Goal: Navigation & Orientation: Find specific page/section

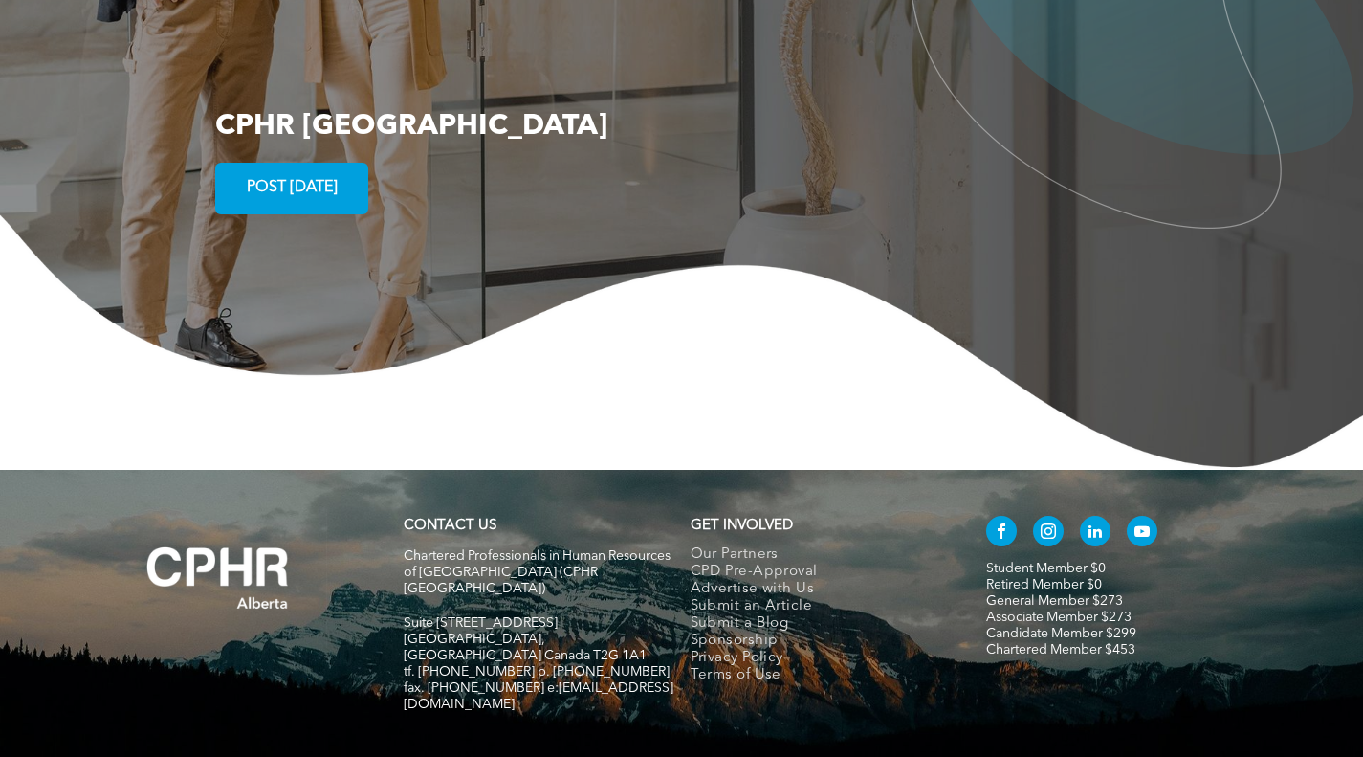
scroll to position [3487, 0]
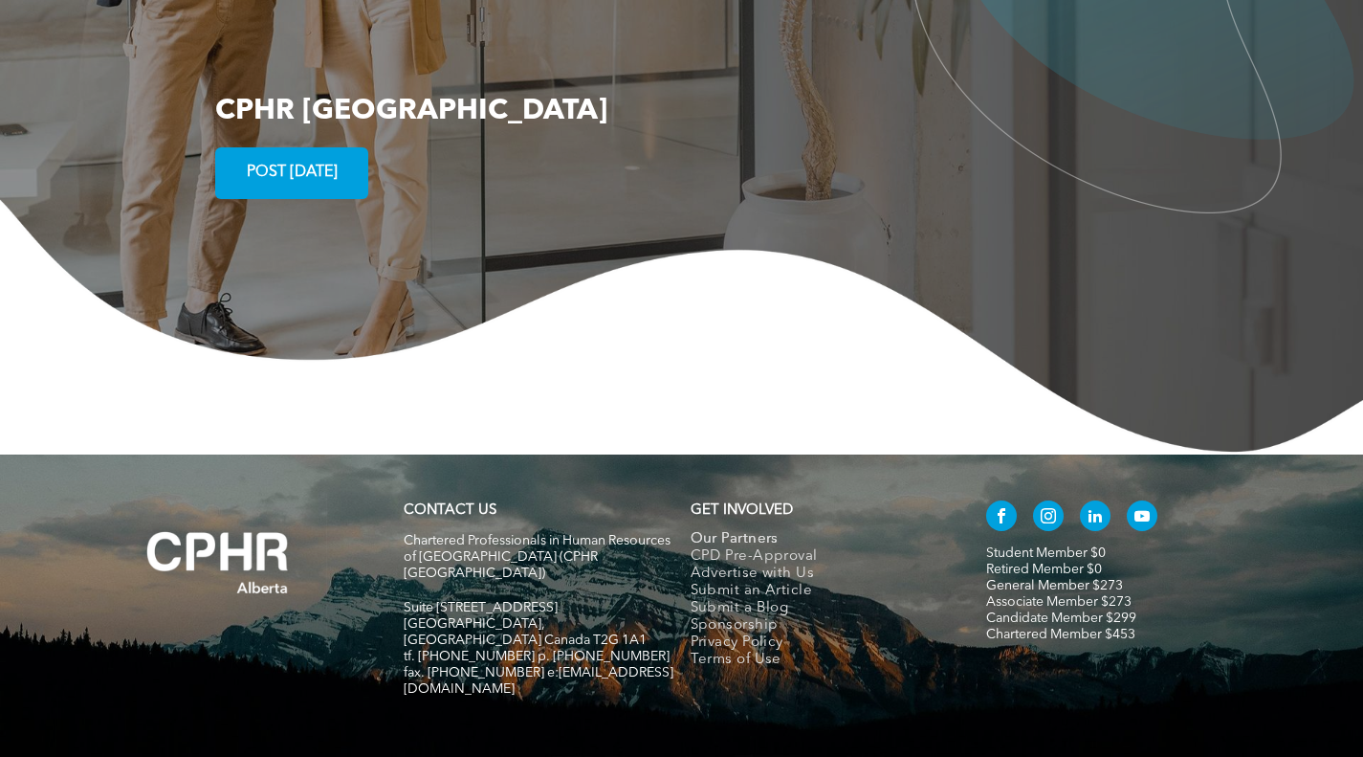
click at [744, 531] on span "Our Partners" at bounding box center [735, 539] width 88 height 17
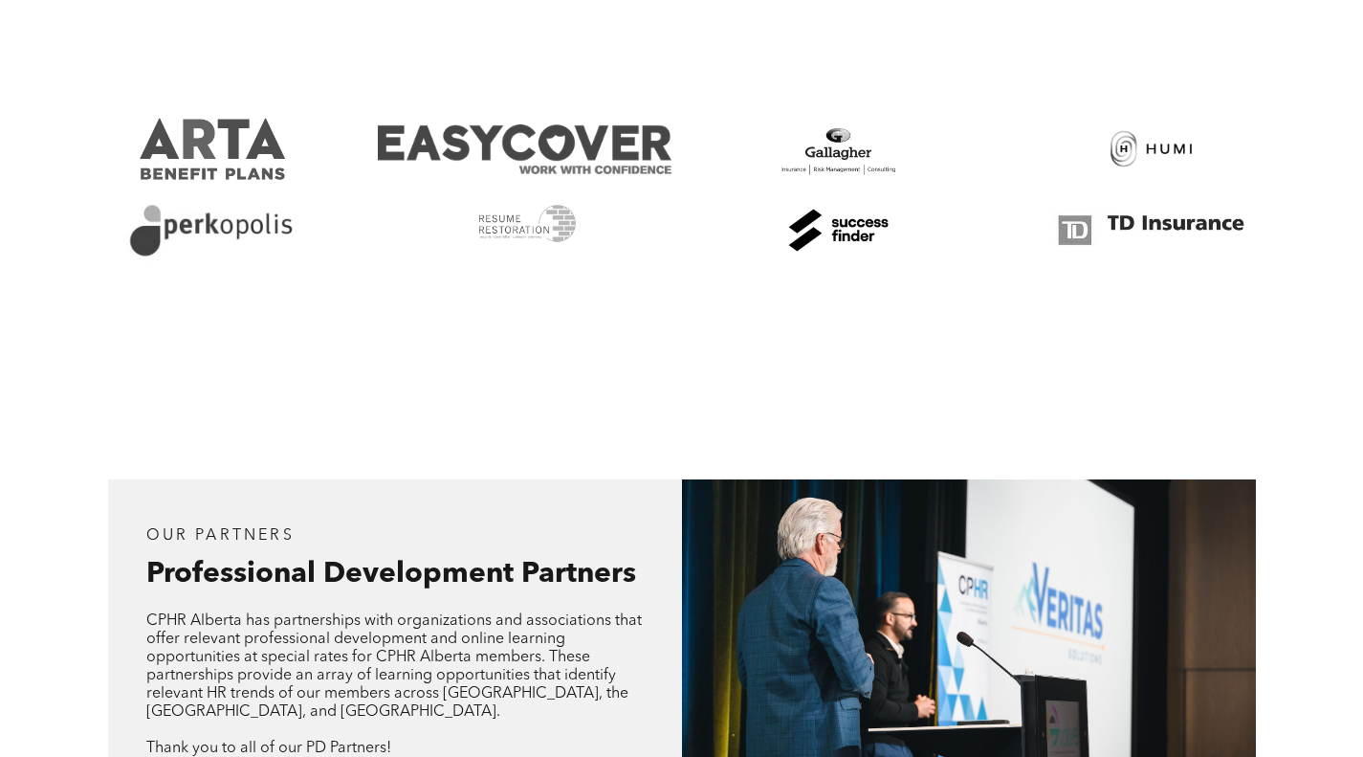
scroll to position [1244, 0]
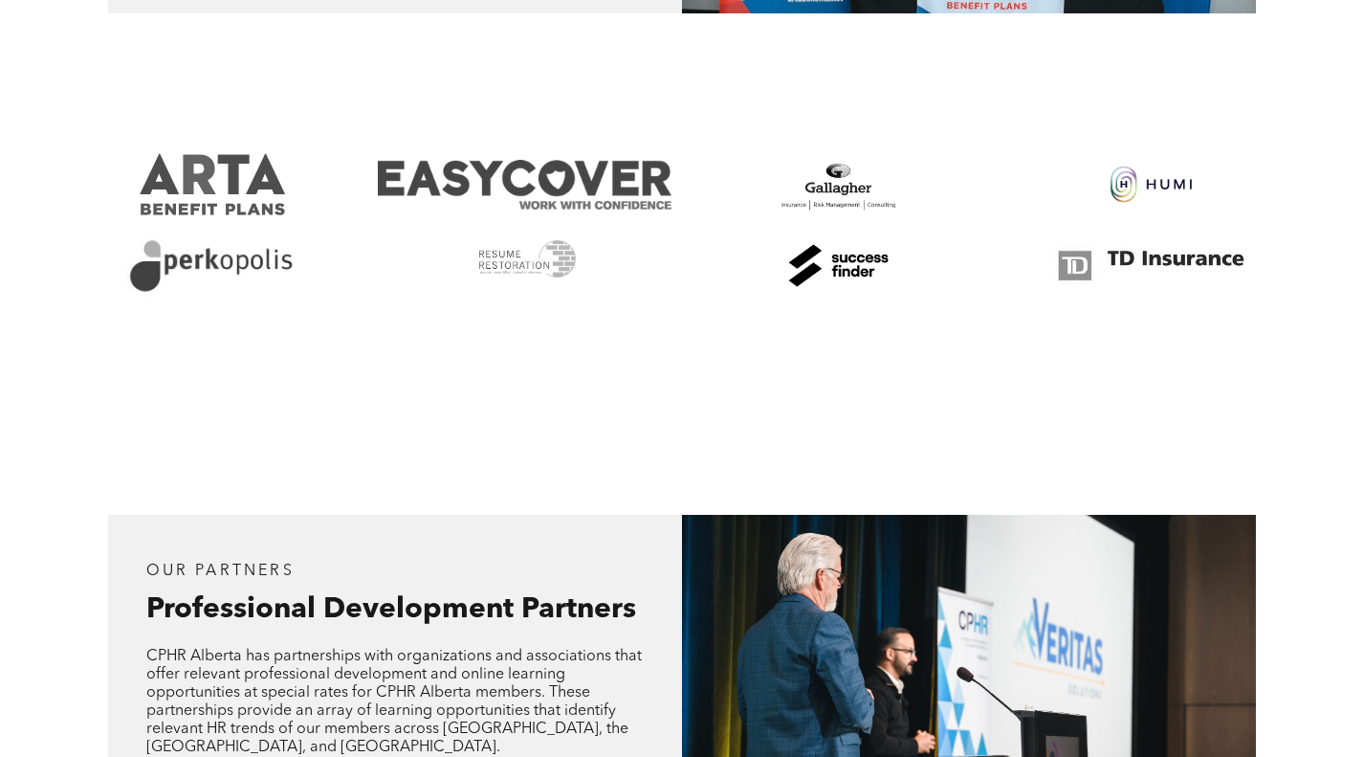
click at [1154, 183] on link at bounding box center [1152, 184] width 294 height 62
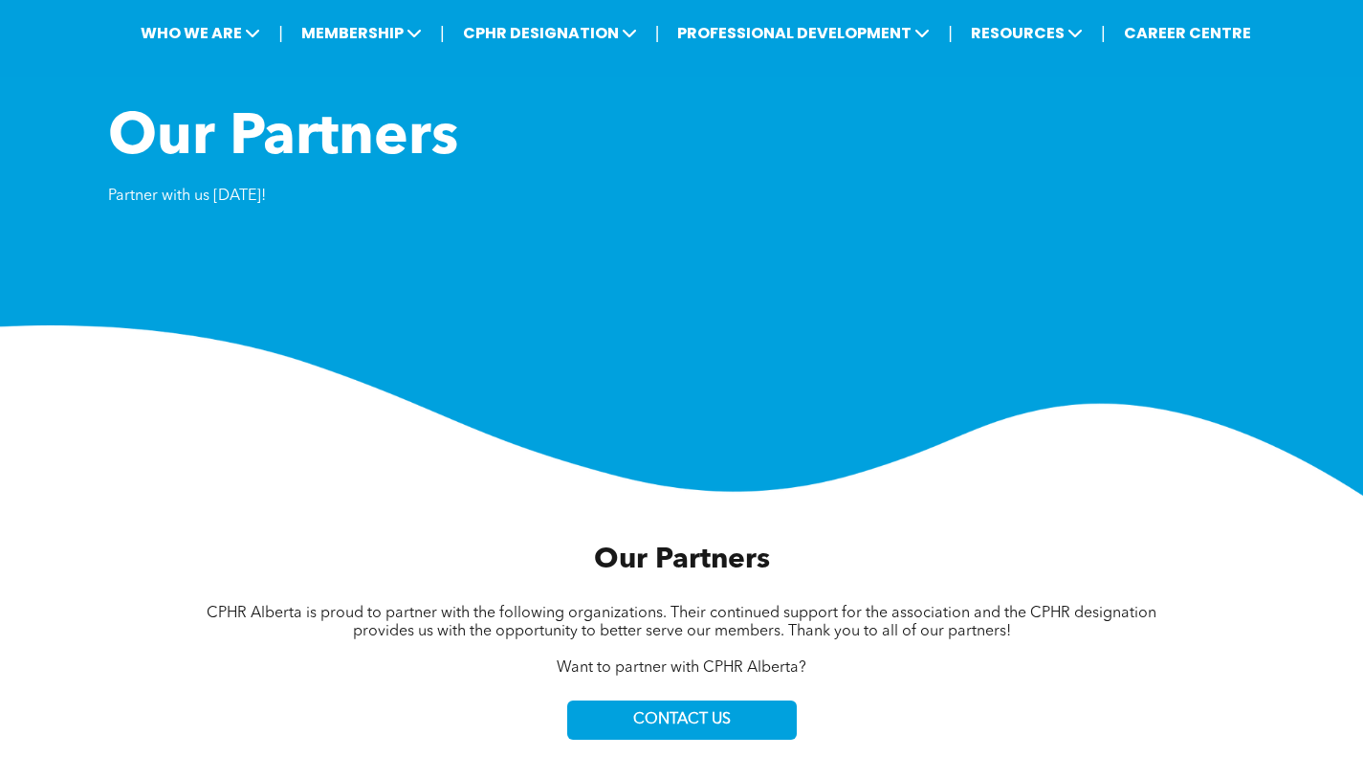
scroll to position [0, 0]
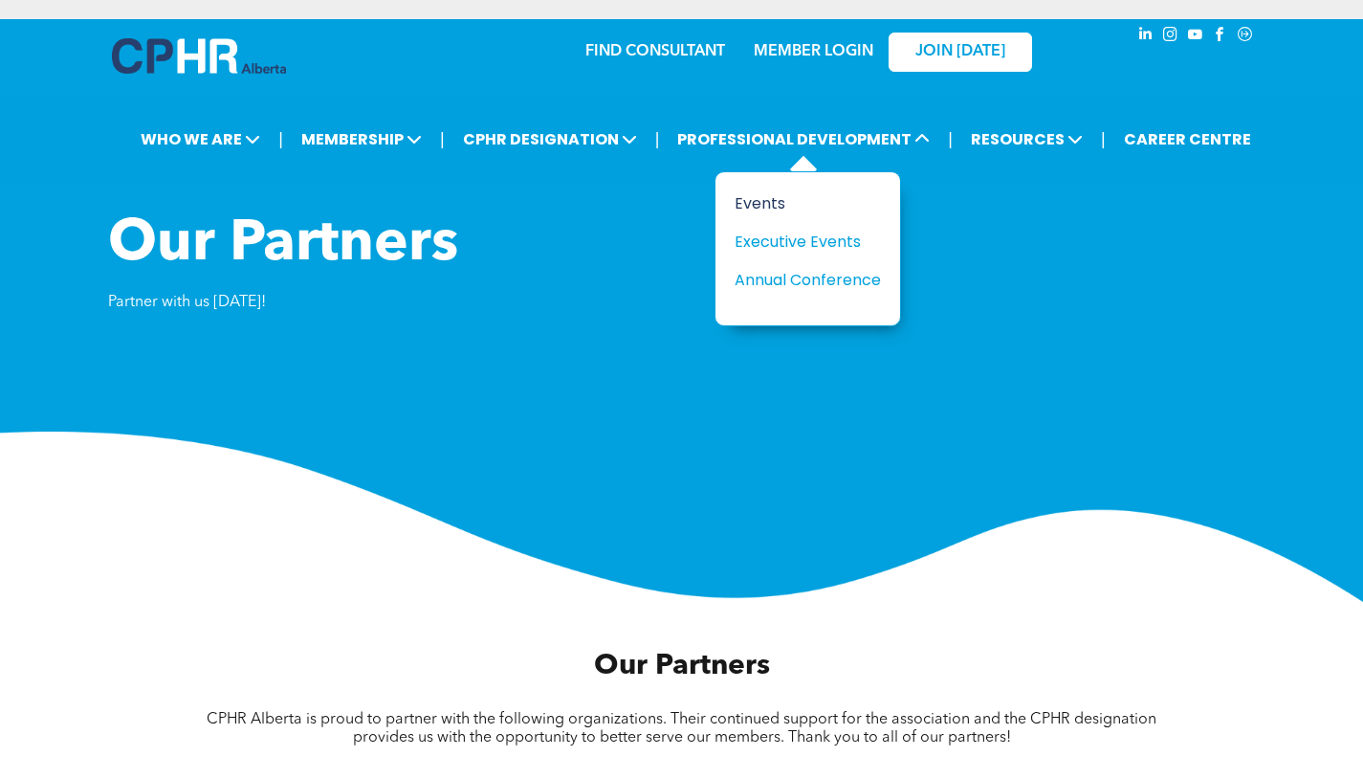
click at [755, 197] on div "Events" at bounding box center [801, 203] width 132 height 24
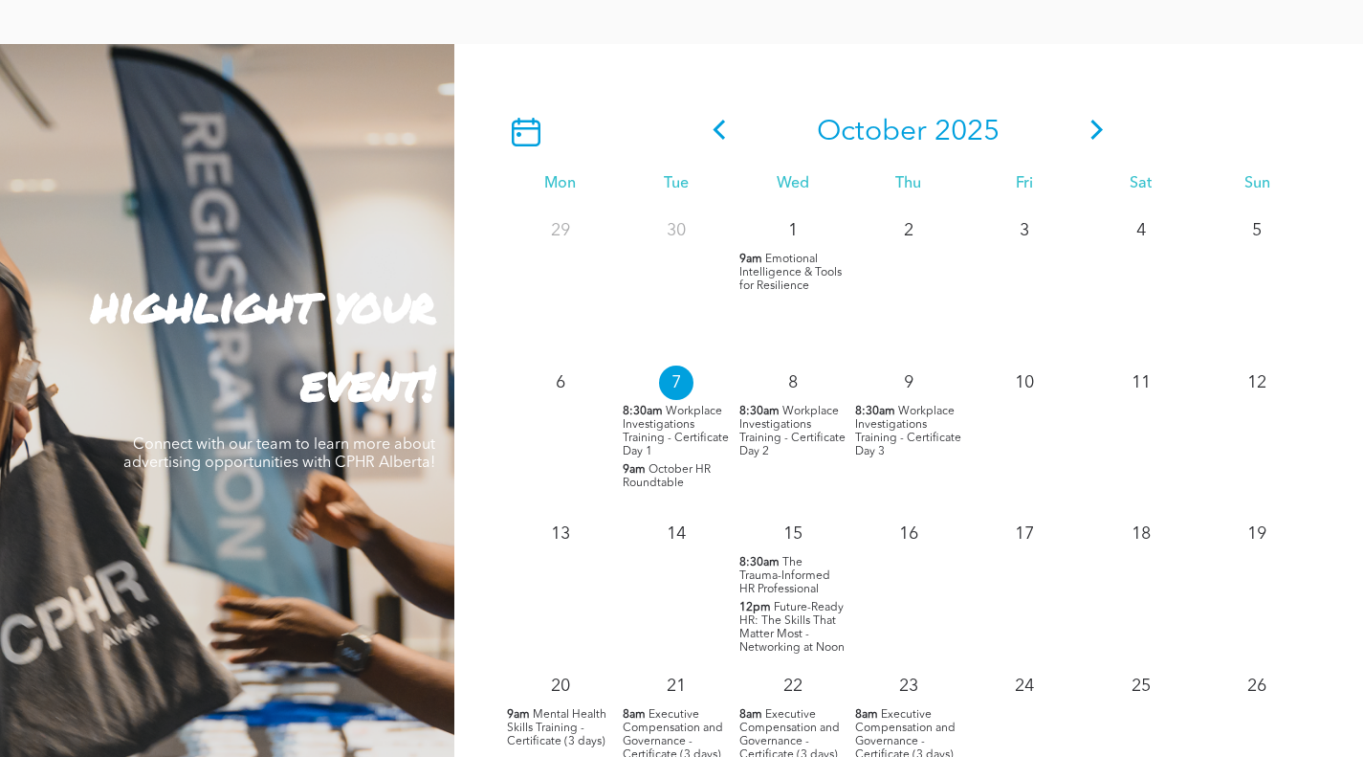
scroll to position [1722, 0]
